Goal: Information Seeking & Learning: Learn about a topic

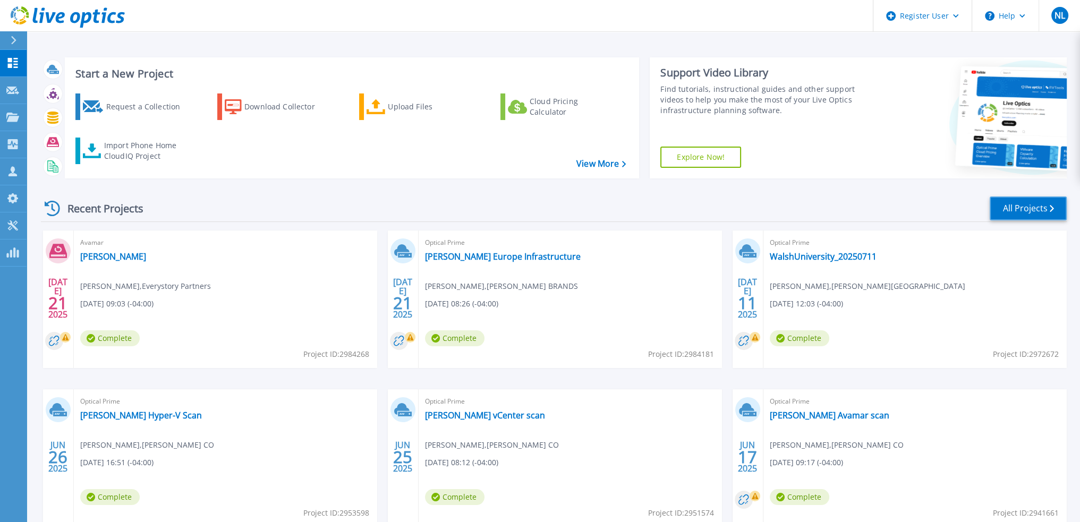
click at [1024, 213] on link "All Projects" at bounding box center [1027, 209] width 77 height 24
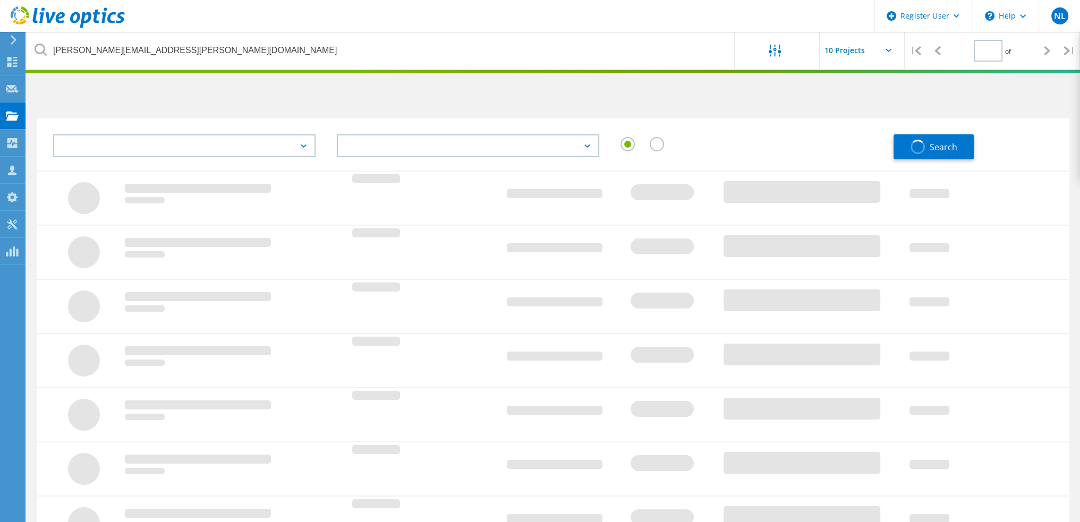
type input "1"
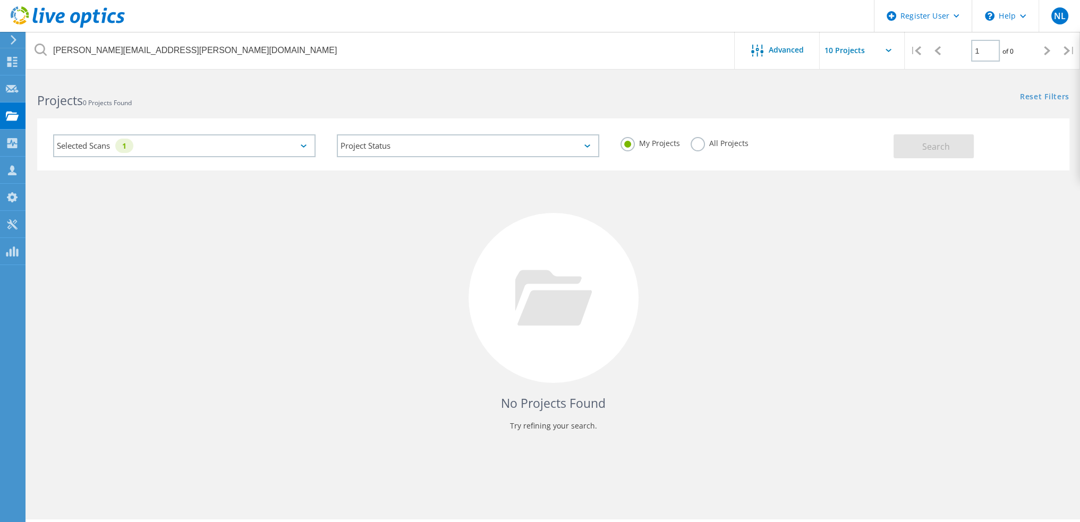
click at [695, 147] on label "All Projects" at bounding box center [719, 142] width 58 height 10
click at [0, 0] on input "All Projects" at bounding box center [0, 0] width 0 height 0
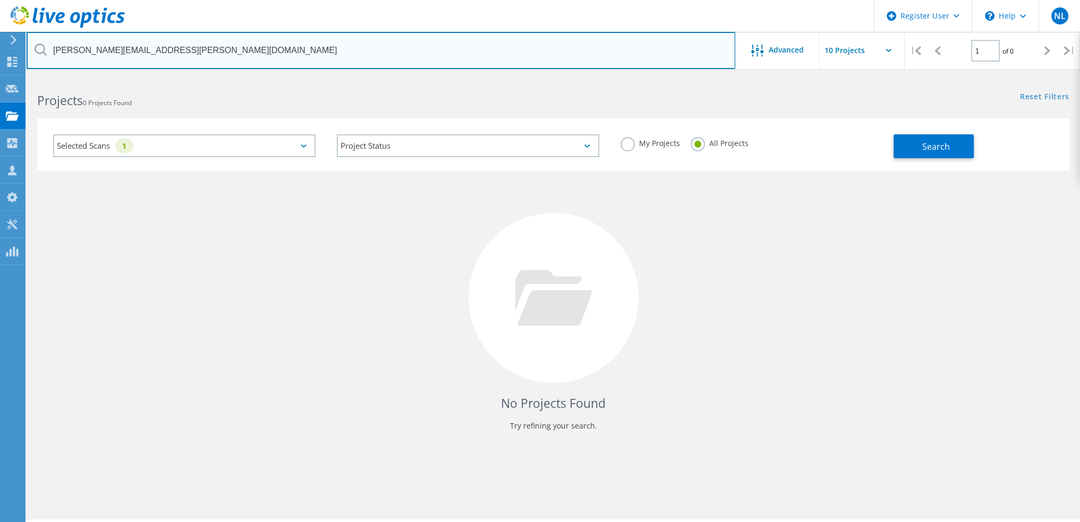
click at [380, 52] on input "nicholas.gundaker@gerresheimer.com" at bounding box center [381, 50] width 708 height 37
type input "[PERSON_NAME][EMAIL_ADDRESS][DOMAIN_NAME]"
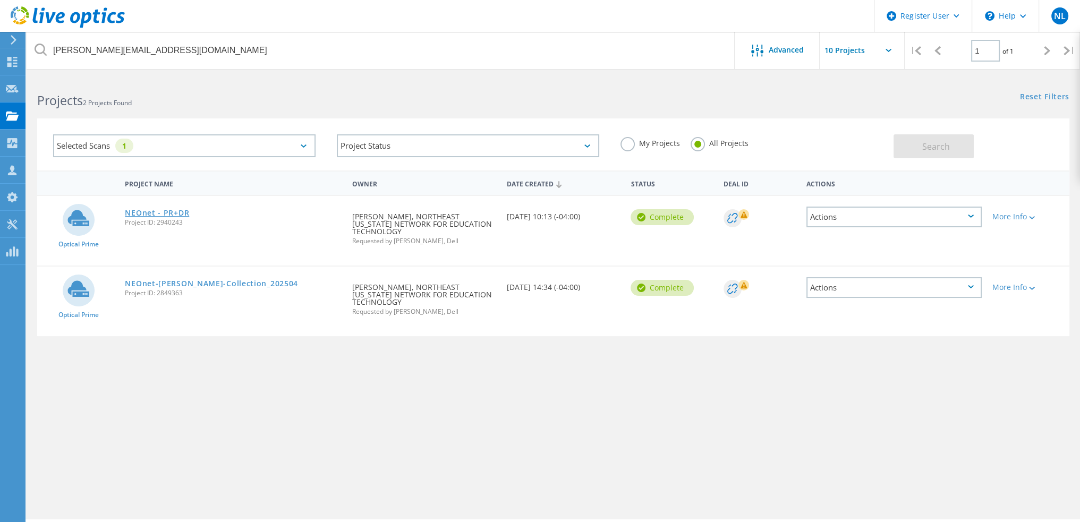
click at [180, 212] on link "NEOnet - PR+DR" at bounding box center [157, 212] width 64 height 7
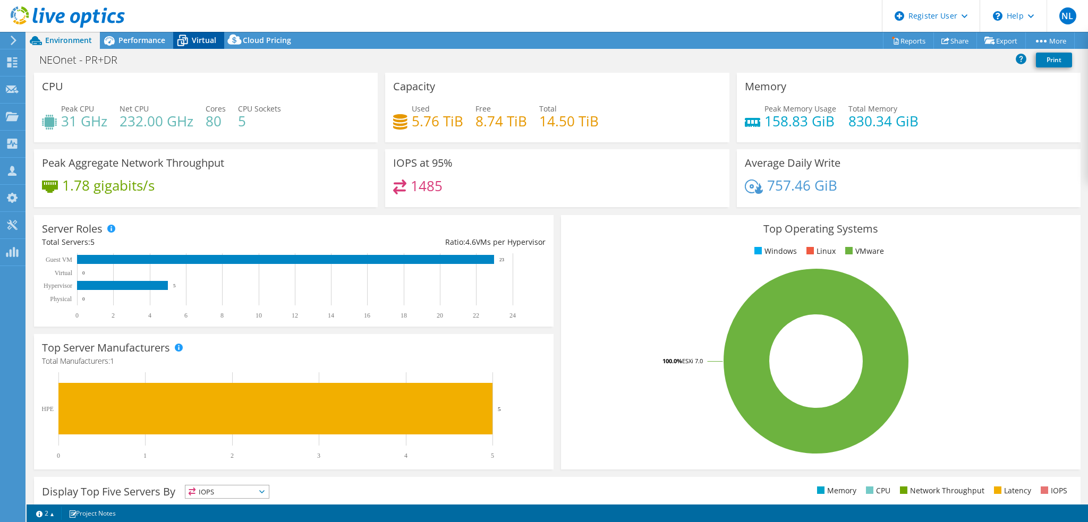
click at [188, 39] on icon at bounding box center [182, 40] width 19 height 19
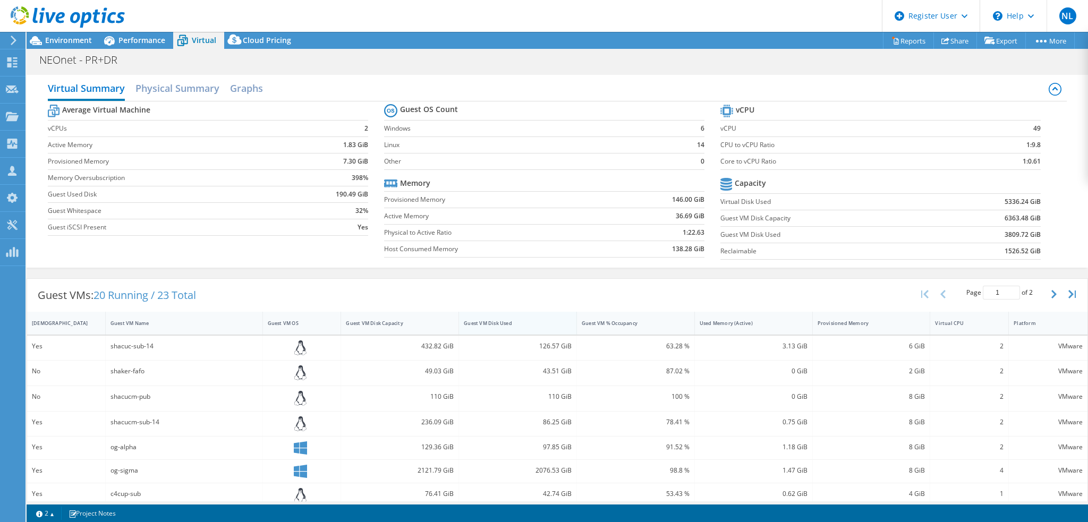
click at [514, 321] on div "Guest VM Disk Used" at bounding box center [511, 323] width 95 height 7
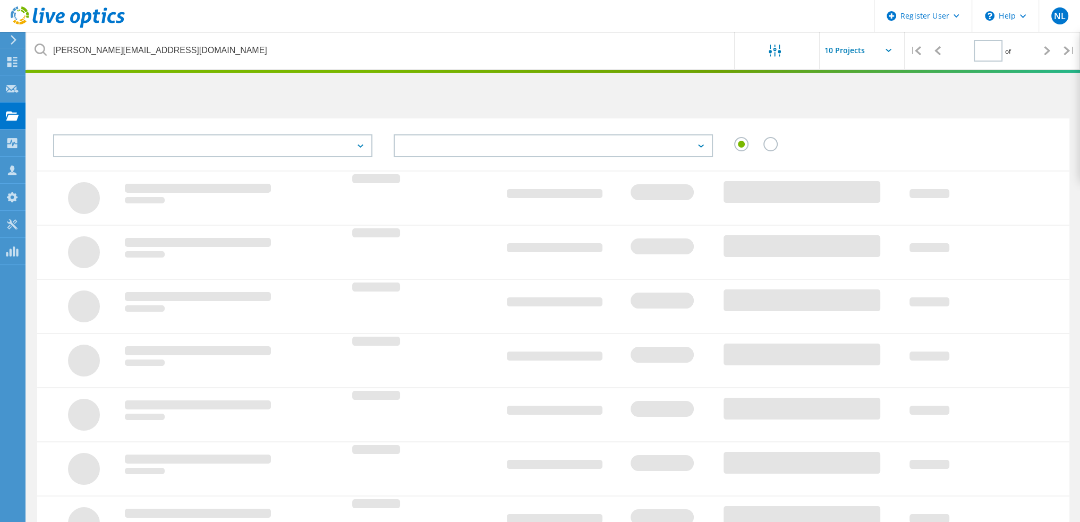
type input "1"
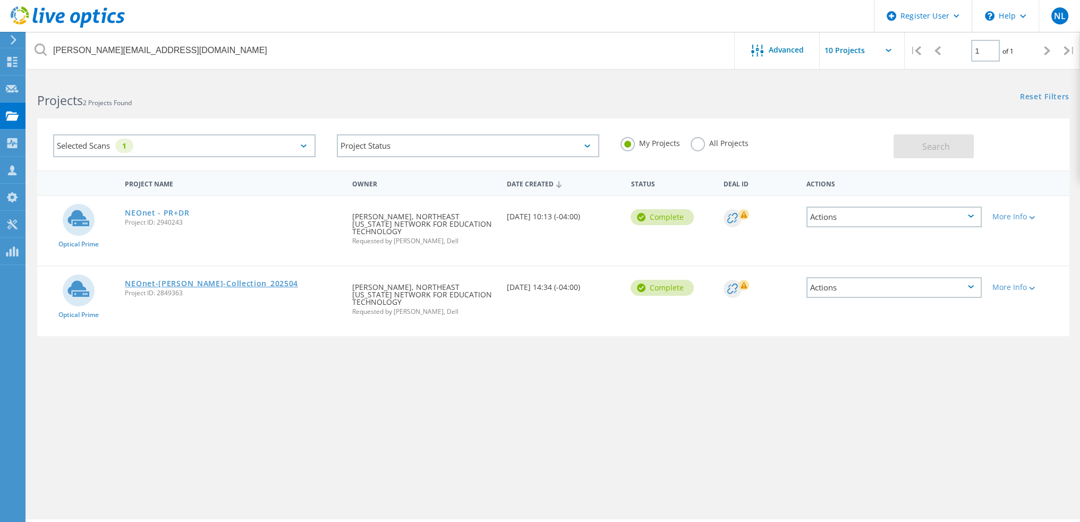
click at [238, 286] on link "NEOnet-Tracy-Collection_202504" at bounding box center [211, 283] width 173 height 7
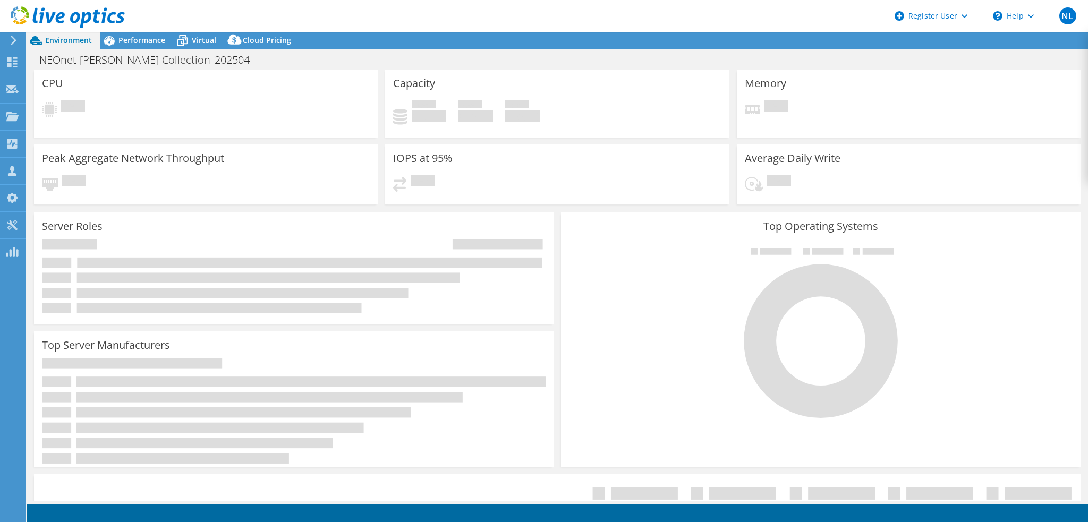
select select "USD"
select select "USEast"
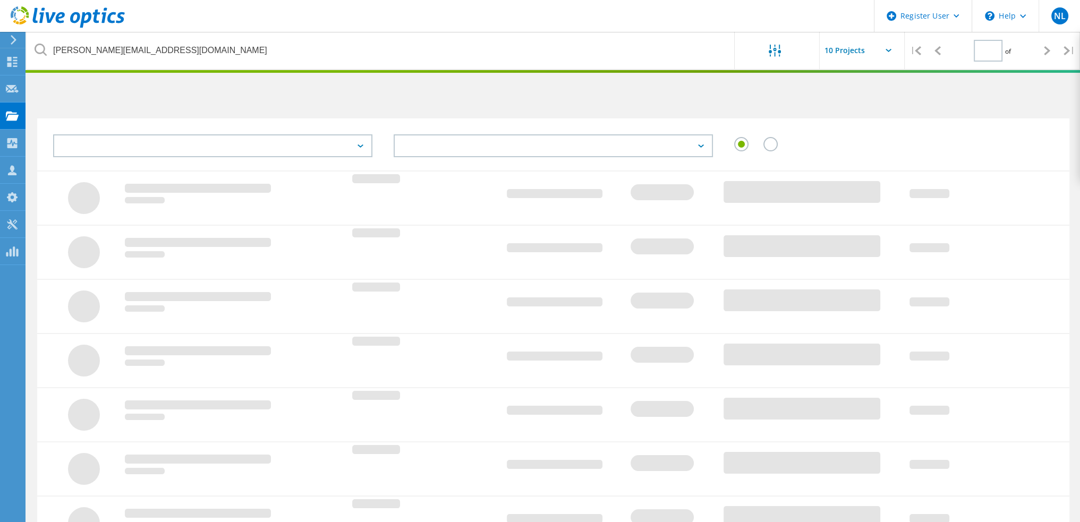
type input "1"
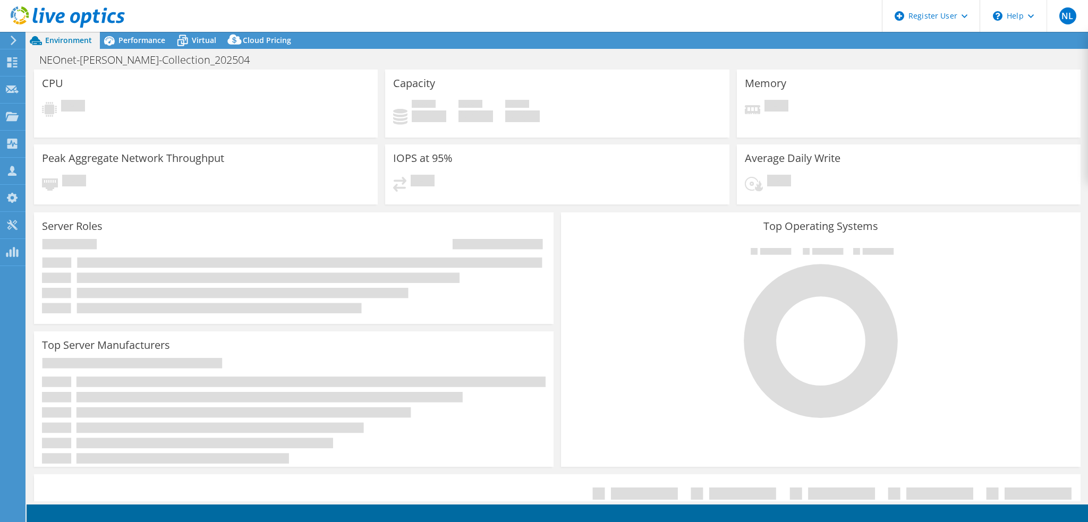
select select "USEast"
select select "USD"
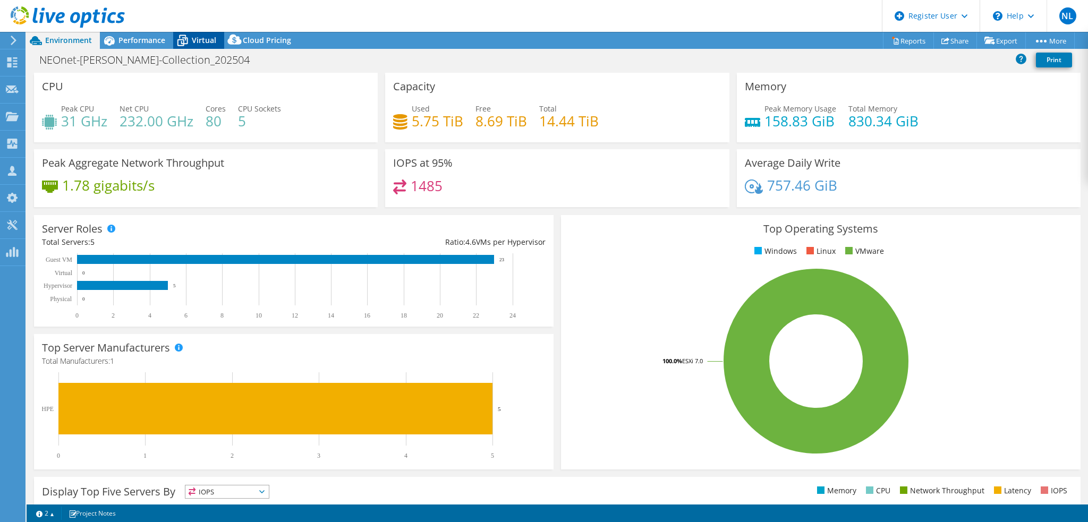
click at [205, 42] on span "Virtual" at bounding box center [204, 40] width 24 height 10
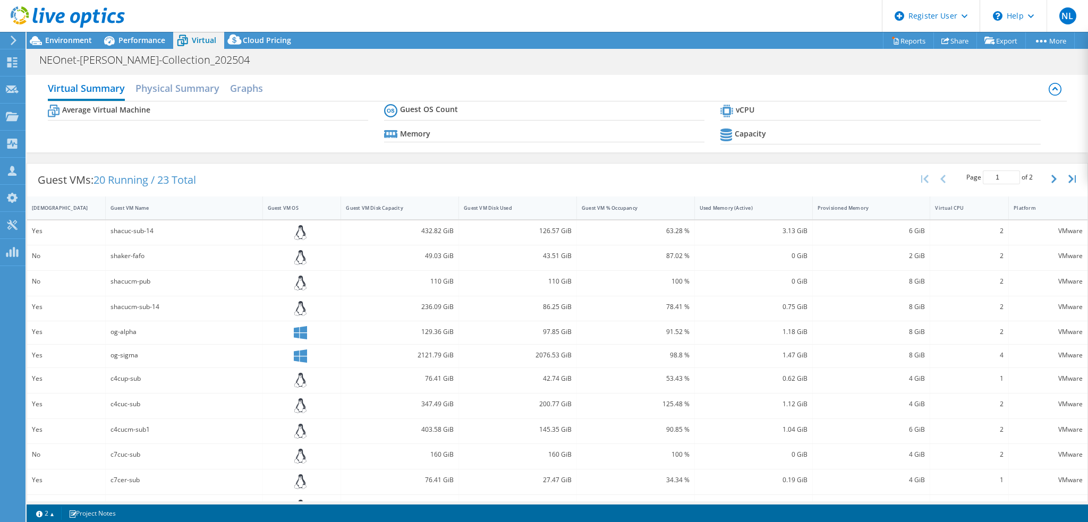
click at [75, 33] on div at bounding box center [62, 18] width 125 height 36
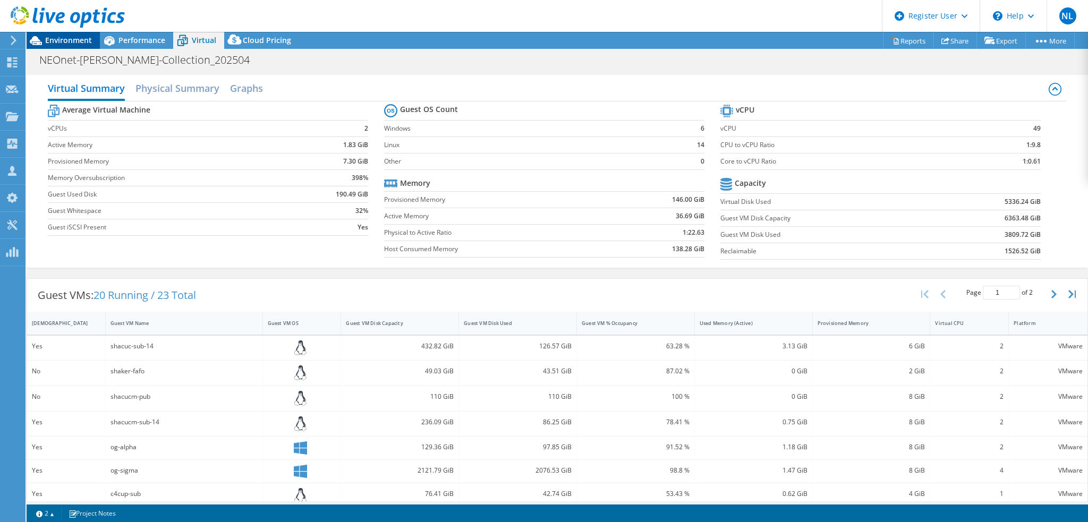
click at [76, 40] on span "Environment" at bounding box center [68, 40] width 47 height 10
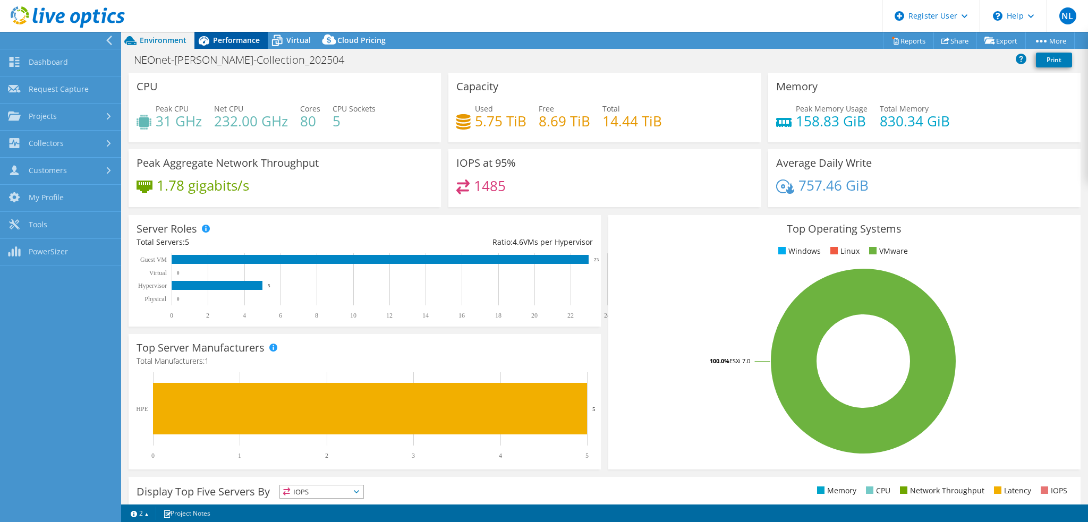
click at [245, 42] on span "Performance" at bounding box center [236, 40] width 47 height 10
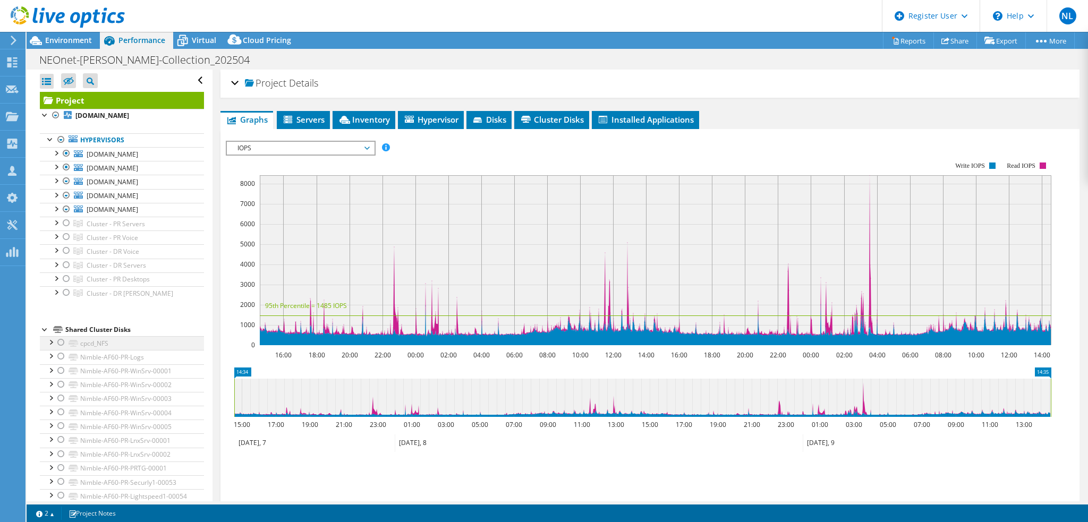
click at [62, 349] on div at bounding box center [61, 342] width 11 height 13
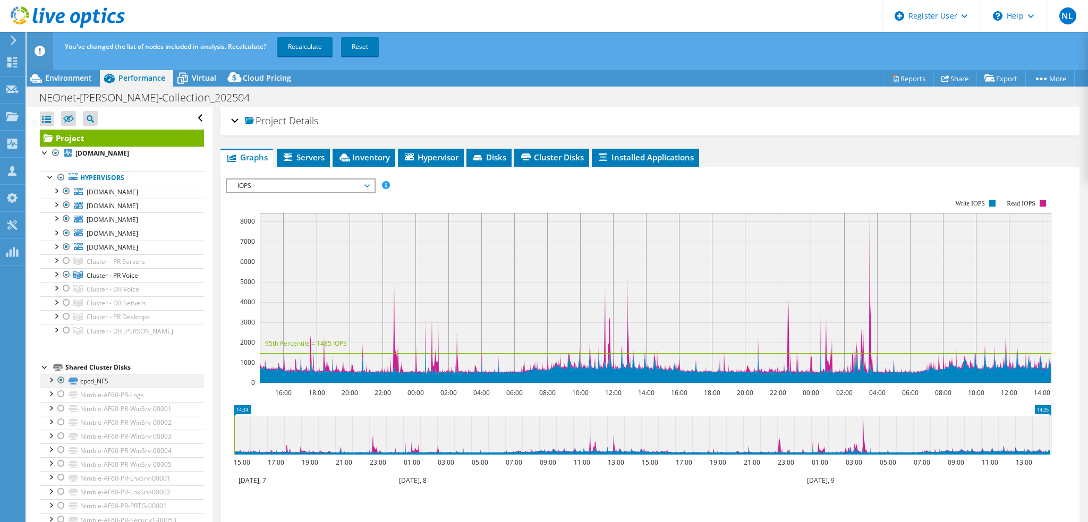
click at [63, 384] on div at bounding box center [61, 380] width 11 height 13
